Goal: Task Accomplishment & Management: Manage account settings

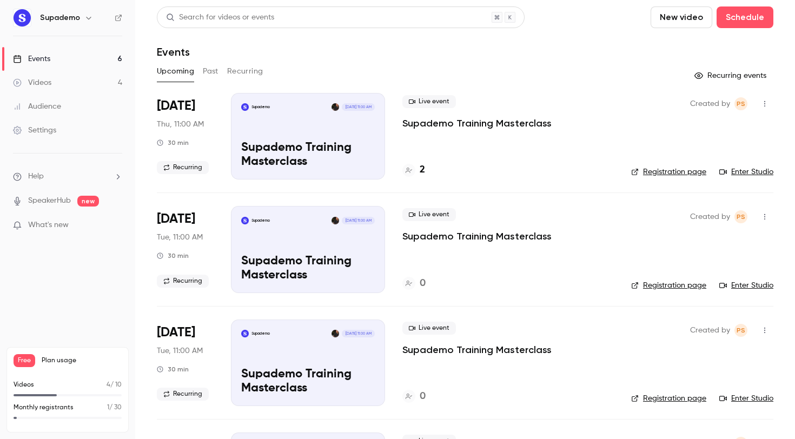
click at [761, 172] on link "Enter Studio" at bounding box center [747, 172] width 54 height 11
click at [414, 168] on div at bounding box center [409, 170] width 13 height 13
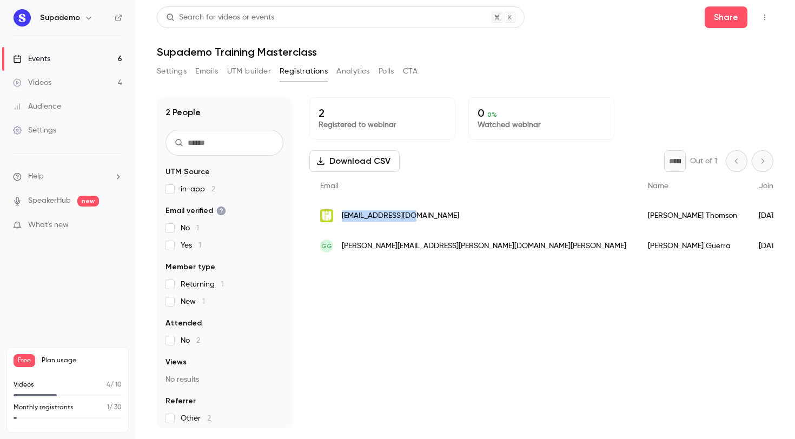
drag, startPoint x: 433, startPoint y: 218, endPoint x: 341, endPoint y: 216, distance: 91.5
click at [341, 216] on div "[EMAIL_ADDRESS][DOMAIN_NAME]" at bounding box center [474, 216] width 328 height 30
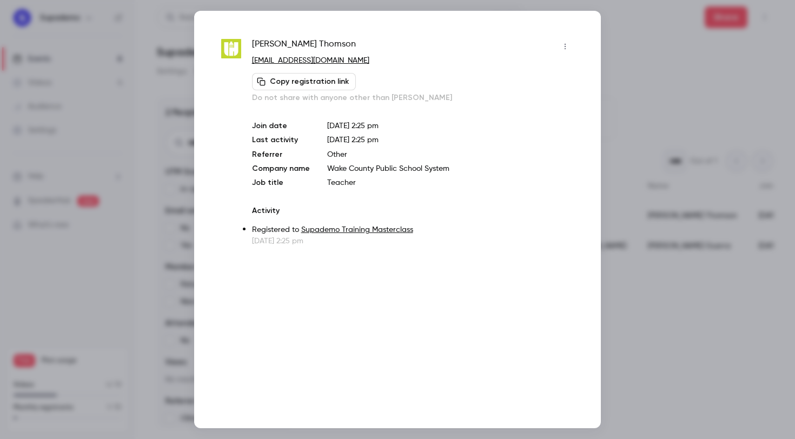
copy span "[EMAIL_ADDRESS][DOMAIN_NAME]"
drag, startPoint x: 327, startPoint y: 61, endPoint x: 249, endPoint y: 62, distance: 78.5
click at [249, 62] on div "[PERSON_NAME] [EMAIL_ADDRESS][DOMAIN_NAME] Copy registration link Do not share …" at bounding box center [397, 142] width 353 height 209
copy link "[EMAIL_ADDRESS][DOMAIN_NAME]"
click at [644, 52] on div at bounding box center [397, 219] width 795 height 439
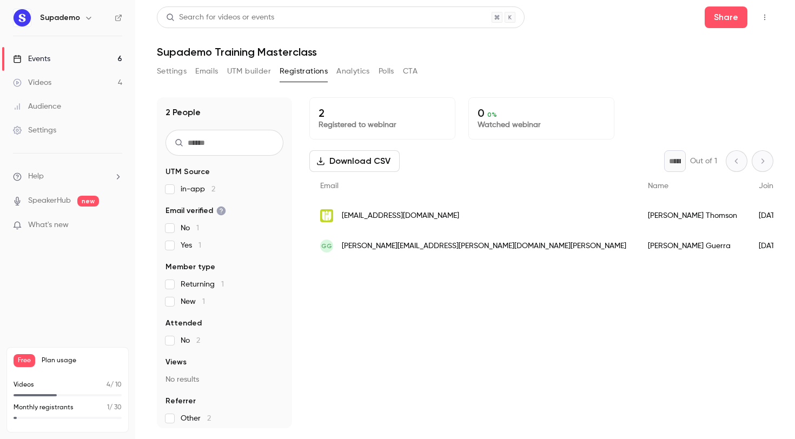
click at [64, 63] on link "Events 6" at bounding box center [67, 59] width 135 height 24
